Goal: Use online tool/utility

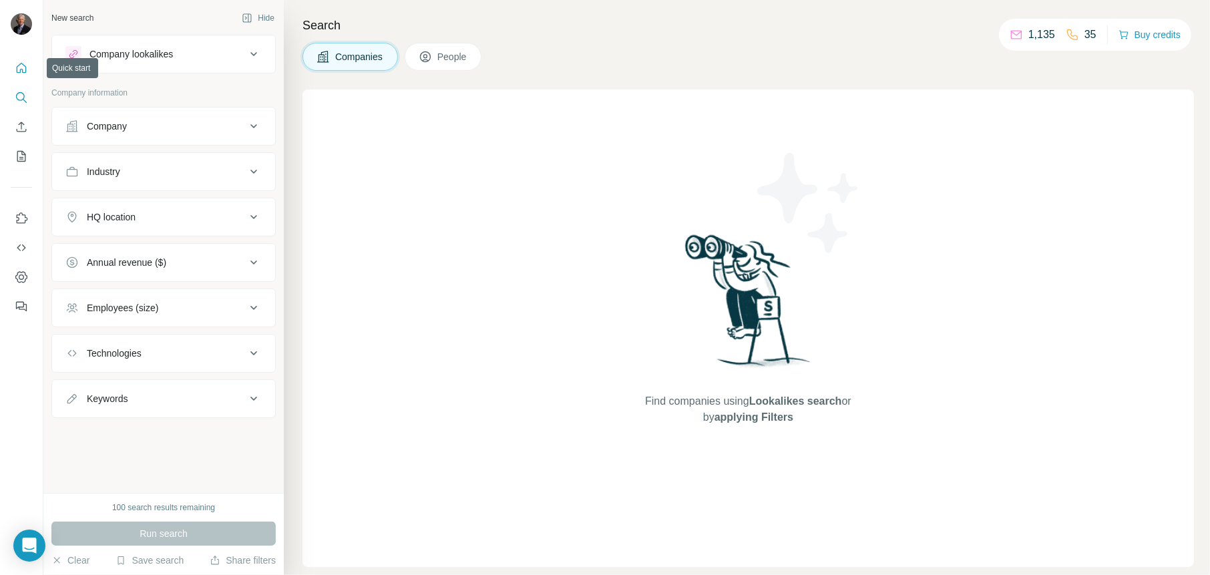
click at [19, 67] on icon "Quick start" at bounding box center [21, 67] width 13 height 13
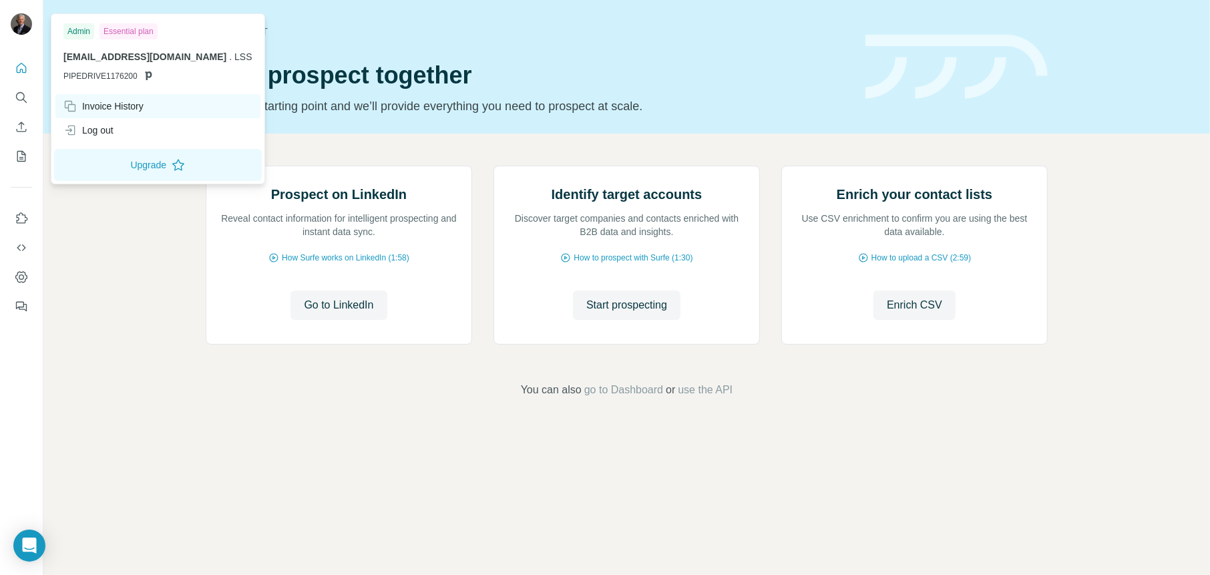
click at [94, 106] on div "Invoice History" at bounding box center [103, 105] width 80 height 13
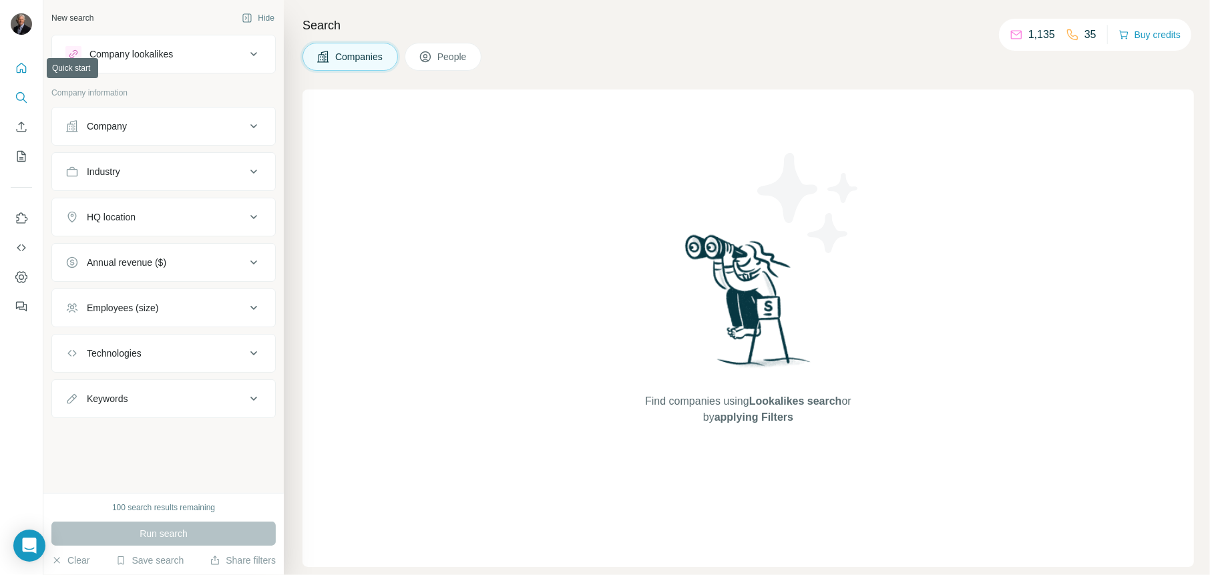
click at [17, 69] on icon "Quick start" at bounding box center [21, 67] width 13 height 13
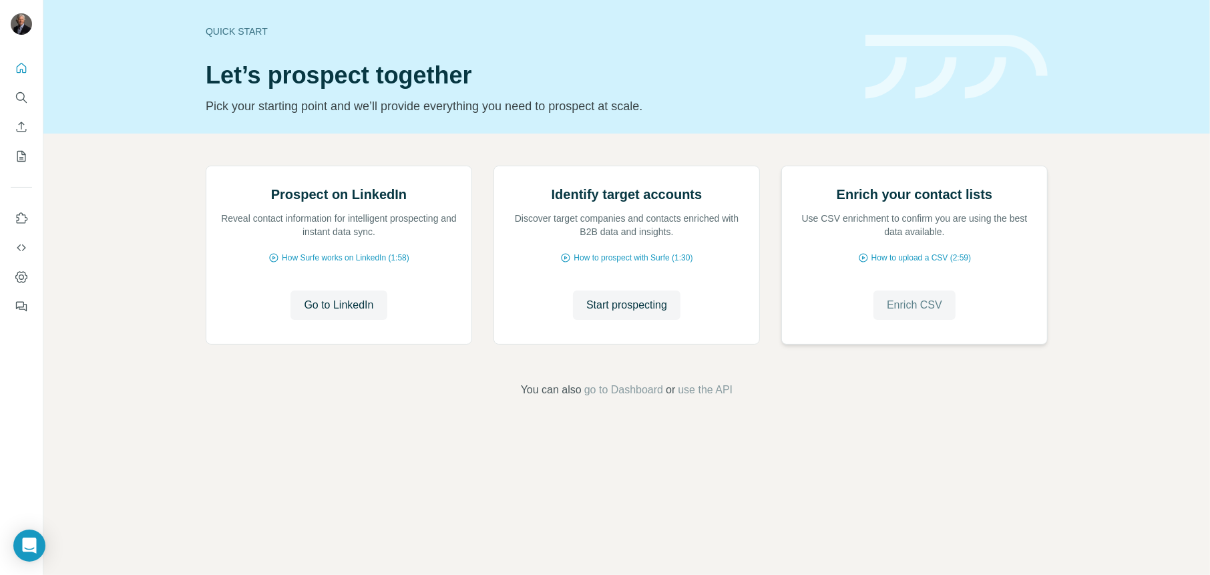
click at [907, 313] on span "Enrich CSV" at bounding box center [914, 305] width 55 height 16
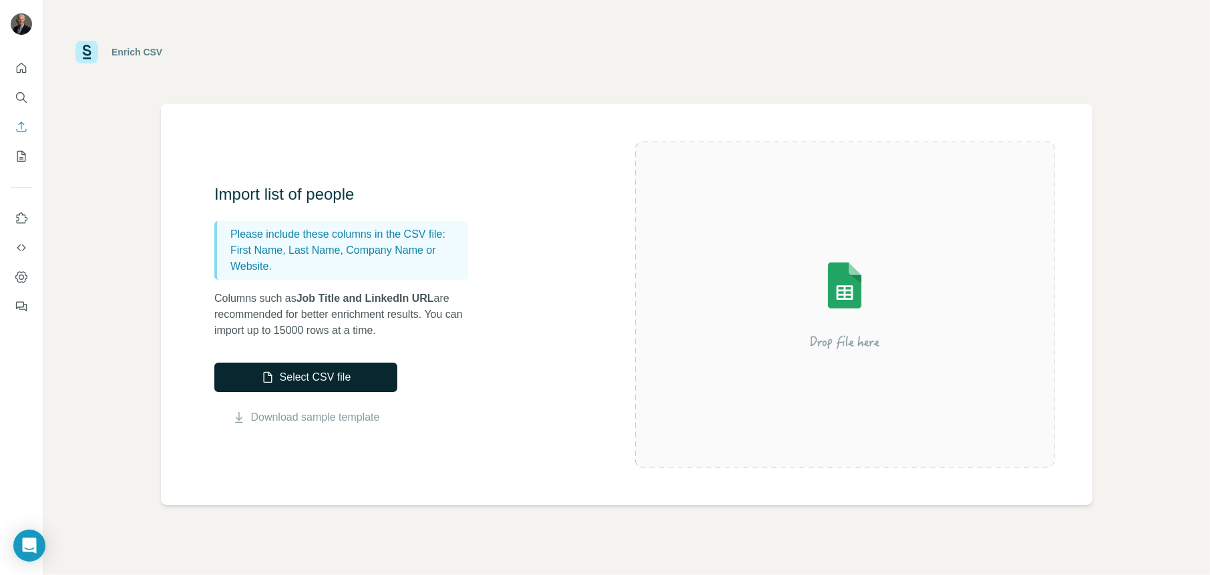
click at [349, 383] on button "Select CSV file" at bounding box center [305, 377] width 183 height 29
click at [19, 66] on icon "Quick start" at bounding box center [21, 67] width 13 height 13
